Goal: Task Accomplishment & Management: Use online tool/utility

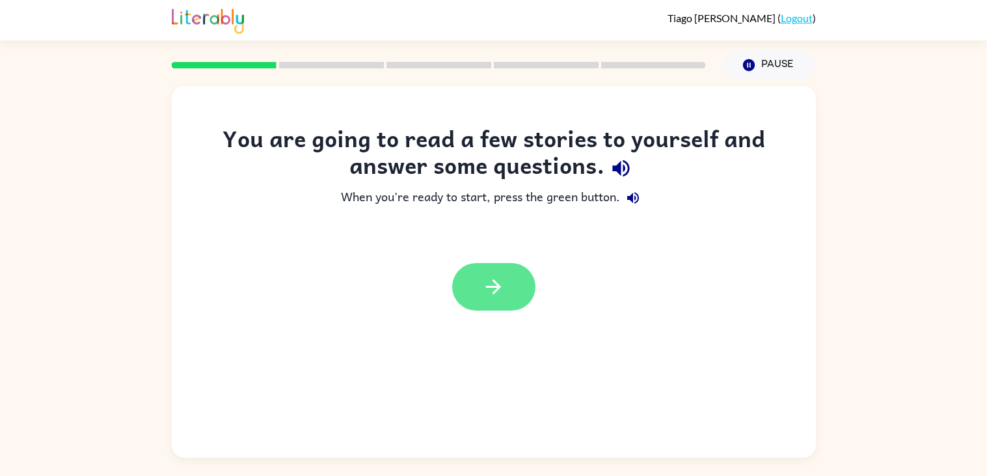
click at [509, 292] on button "button" at bounding box center [493, 287] width 83 height 48
click at [474, 306] on div at bounding box center [493, 287] width 83 height 48
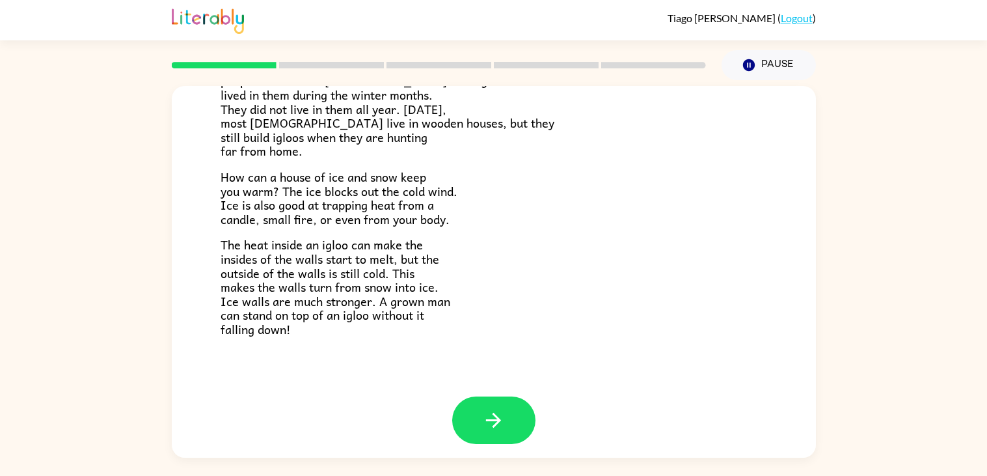
scroll to position [255, 0]
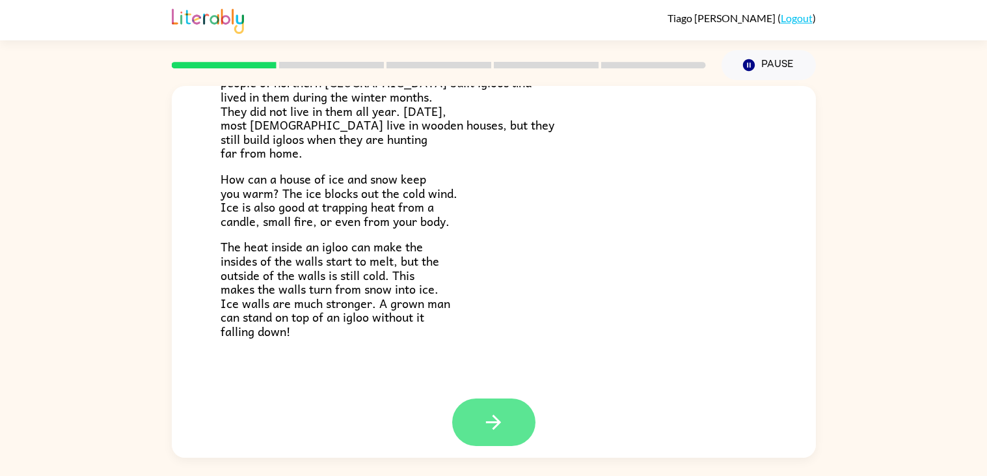
click at [497, 413] on icon "button" at bounding box center [493, 422] width 23 height 23
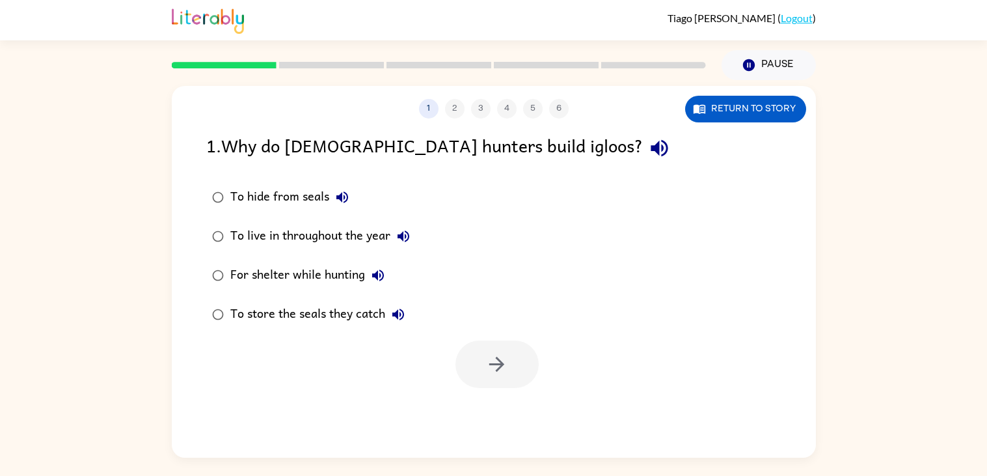
scroll to position [0, 0]
click at [266, 288] on div "For shelter while hunting" at bounding box center [310, 275] width 161 height 26
click at [504, 370] on icon "button" at bounding box center [496, 364] width 23 height 23
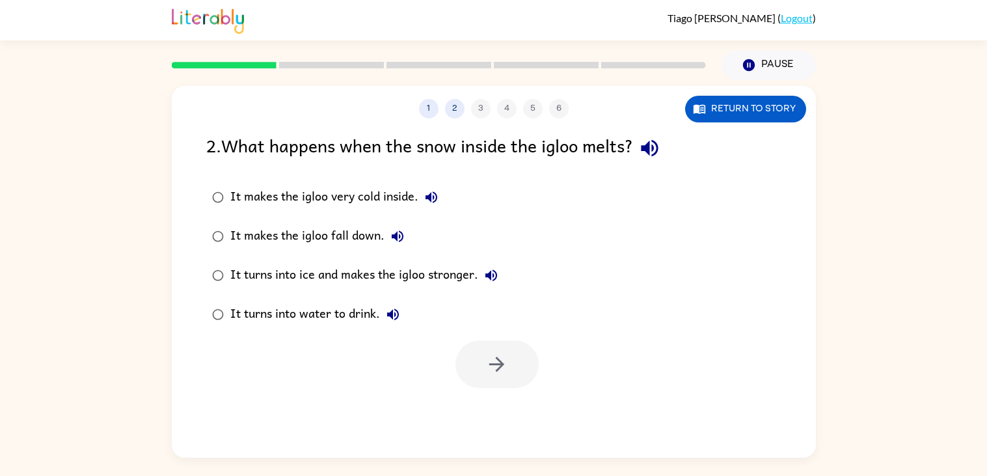
click at [260, 198] on div "It makes the igloo very cold inside." at bounding box center [337, 197] width 214 height 26
click at [511, 365] on button "button" at bounding box center [496, 364] width 83 height 48
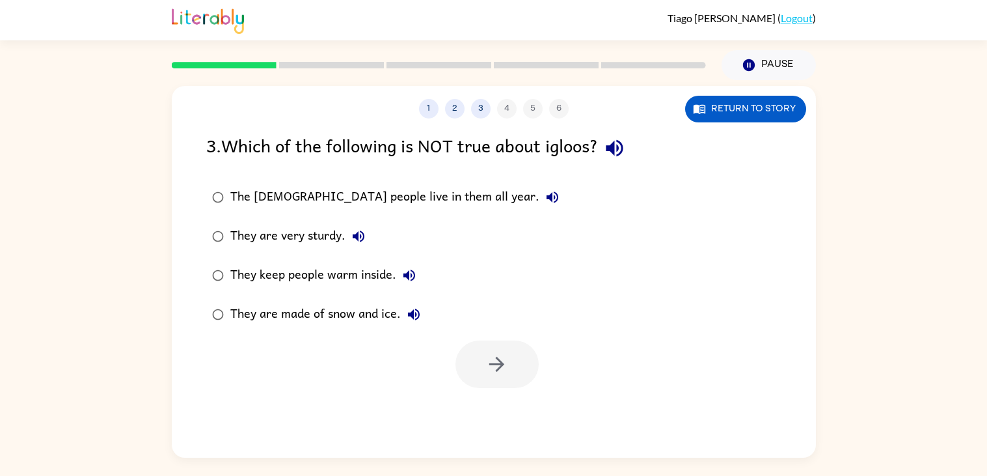
click at [794, 21] on link "Logout" at bounding box center [797, 18] width 32 height 12
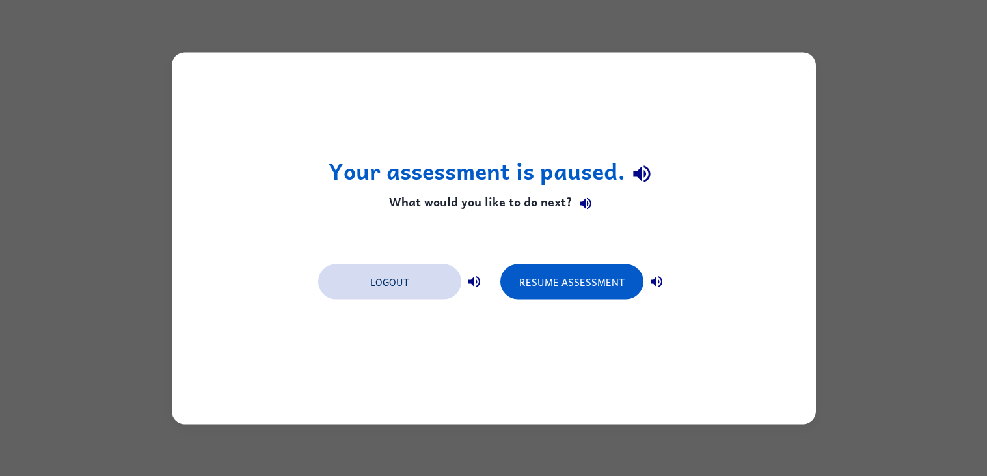
click at [405, 283] on button "Logout" at bounding box center [389, 281] width 143 height 35
